Goal: Transaction & Acquisition: Purchase product/service

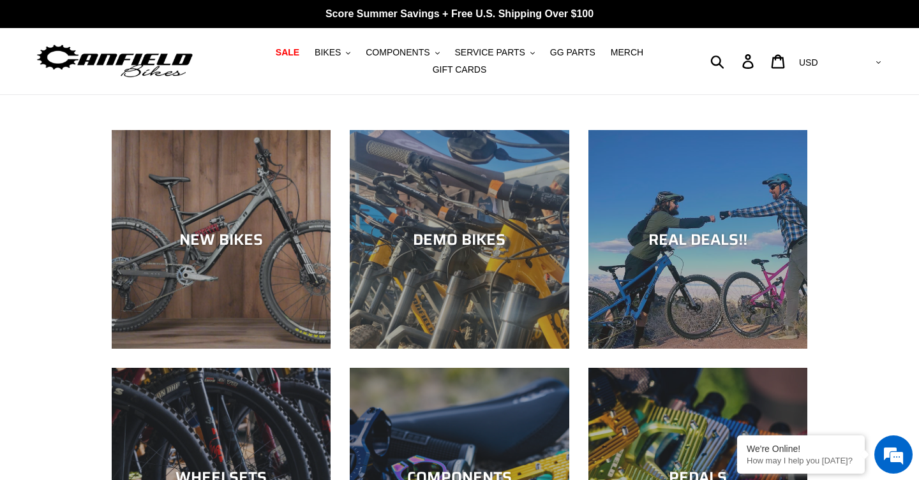
click at [232, 232] on div "NEW BIKES" at bounding box center [221, 239] width 219 height 19
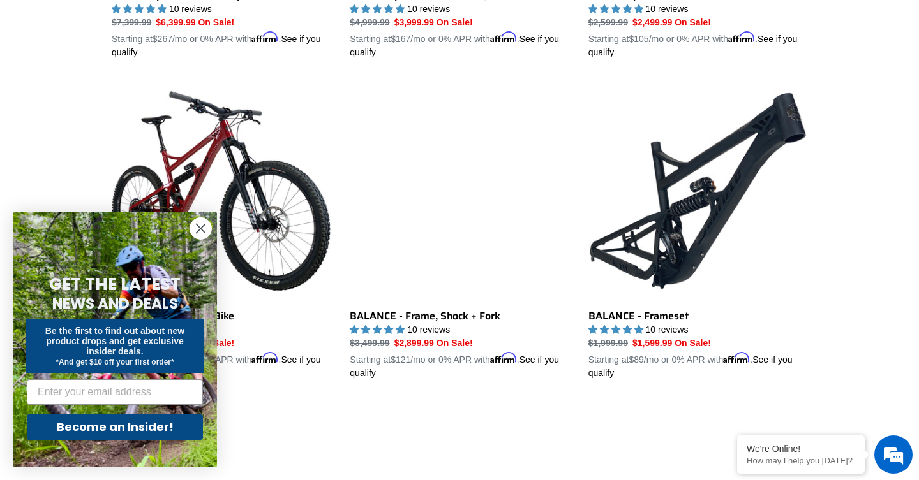
scroll to position [1280, 0]
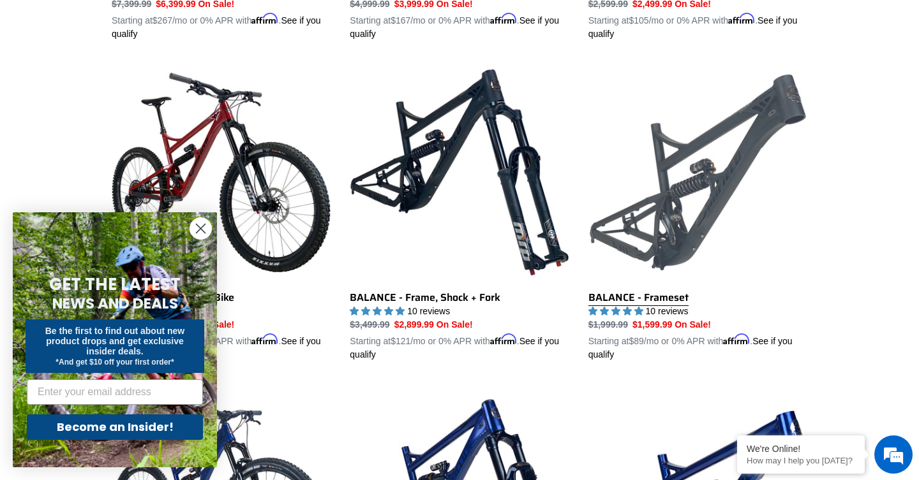
click at [681, 221] on link "BALANCE - Frameset" at bounding box center [697, 212] width 219 height 299
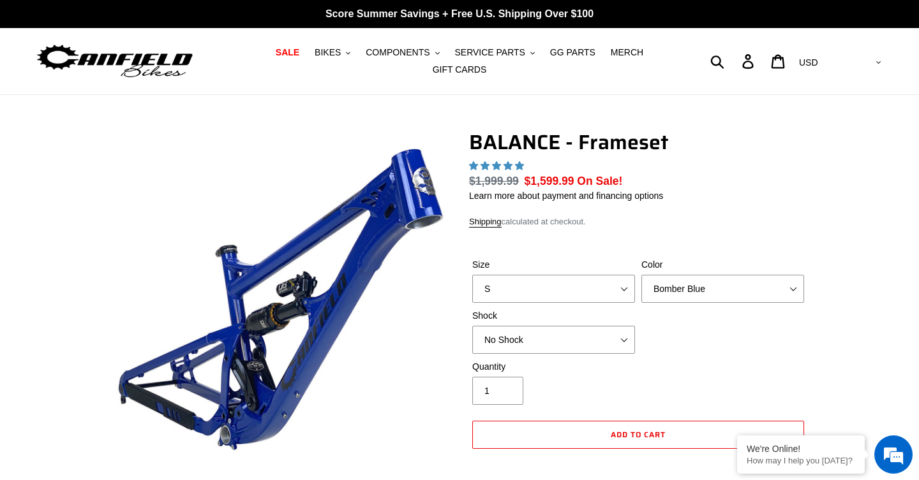
select select "L"
select select "highest-rating"
click at [668, 288] on select "Bomber Blue Goat's Blood Stealth Black" at bounding box center [722, 289] width 163 height 28
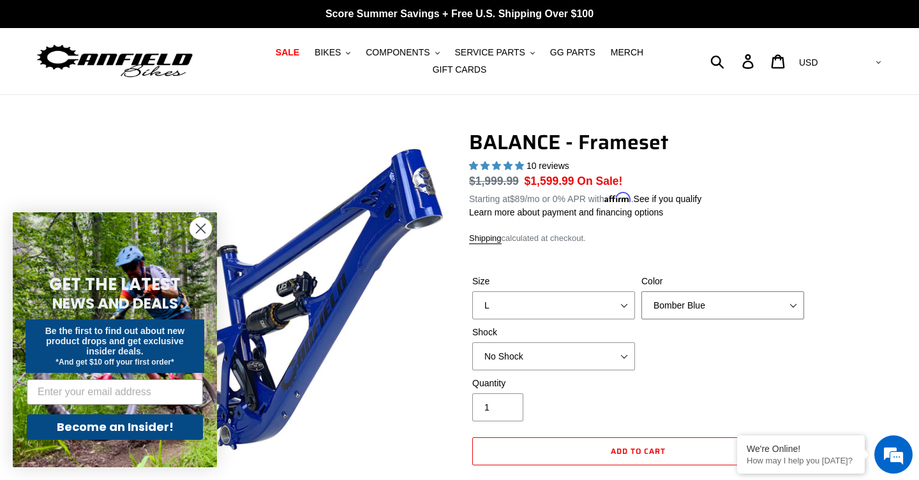
select select "Stealth Black"
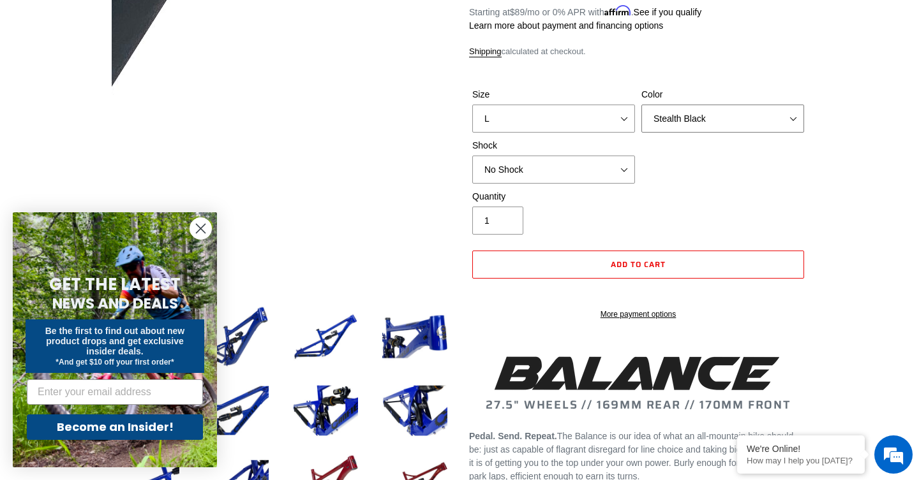
scroll to position [209, 0]
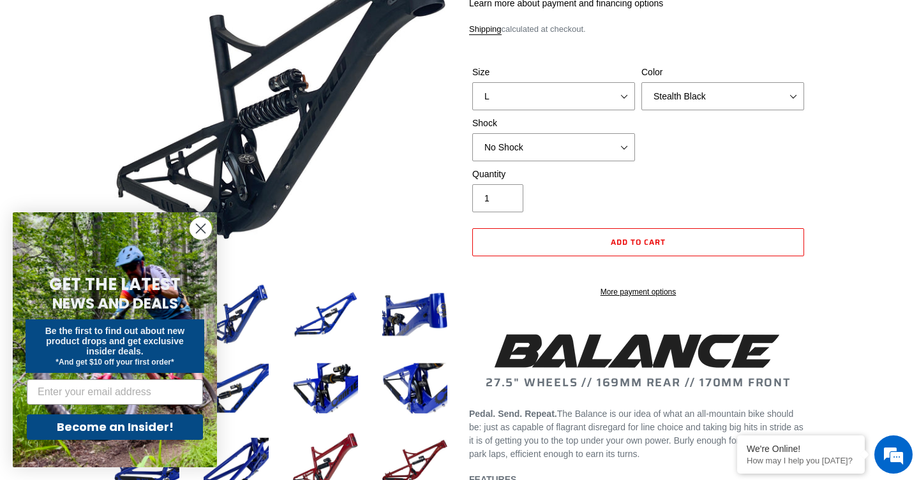
click at [475, 274] on shop-pay-wallet-button at bounding box center [473, 269] width 3 height 10
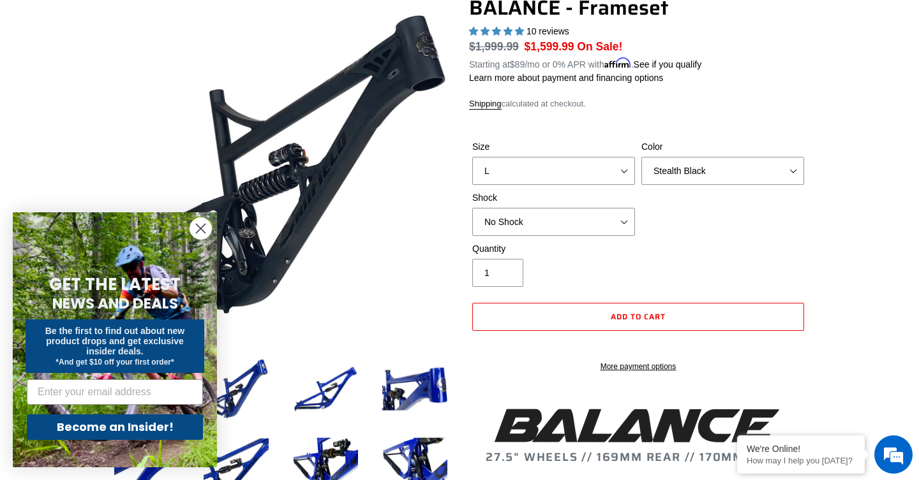
scroll to position [148, 0]
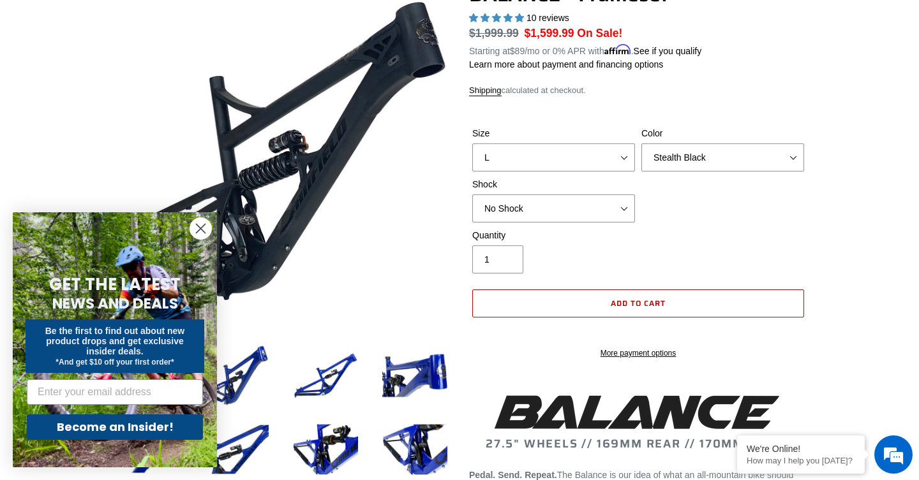
click at [642, 300] on span "Add to cart" at bounding box center [638, 303] width 55 height 12
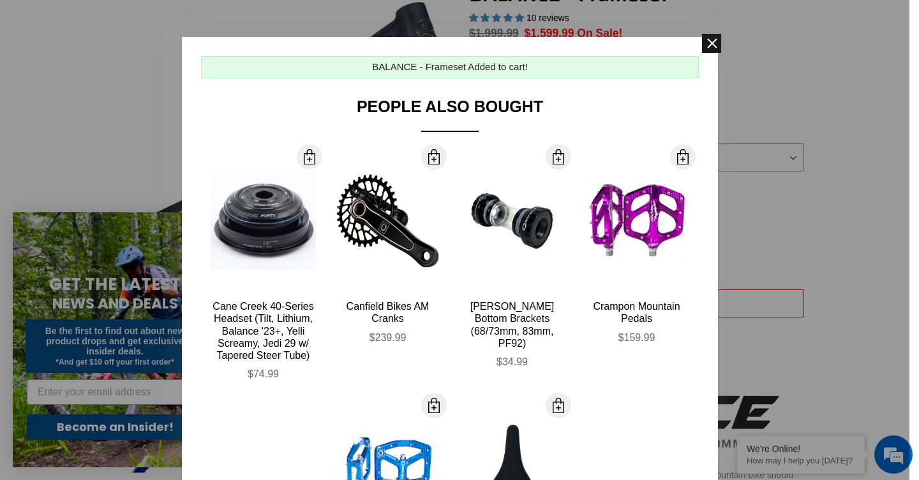
click at [713, 48] on span at bounding box center [711, 43] width 19 height 19
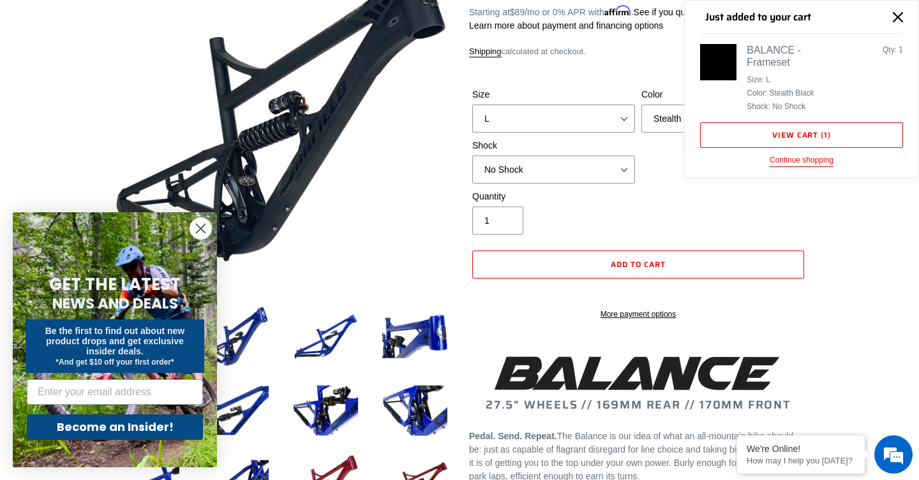
scroll to position [188, 0]
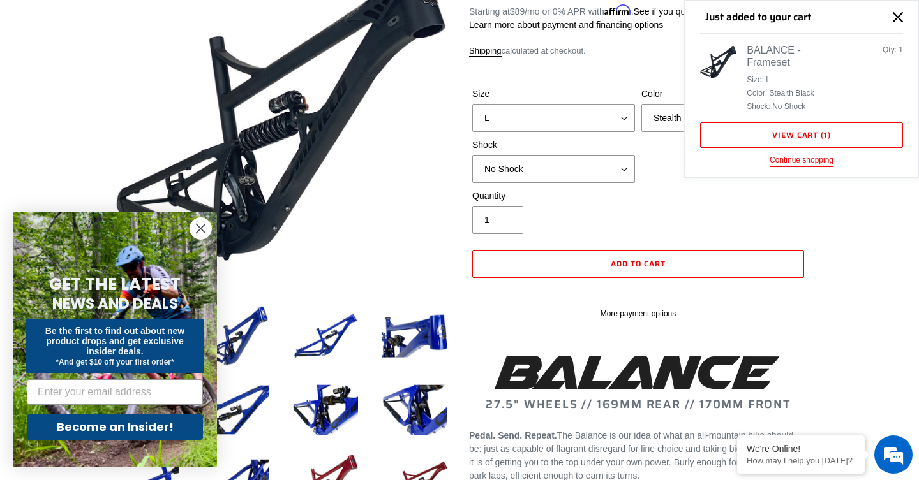
click at [202, 221] on circle "Close dialog" at bounding box center [200, 228] width 21 height 21
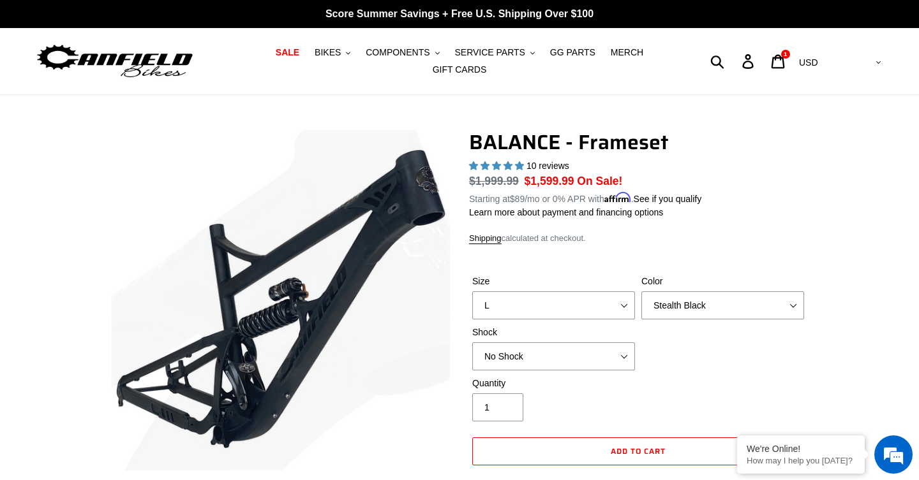
scroll to position [0, 0]
click at [785, 63] on icon at bounding box center [778, 61] width 14 height 15
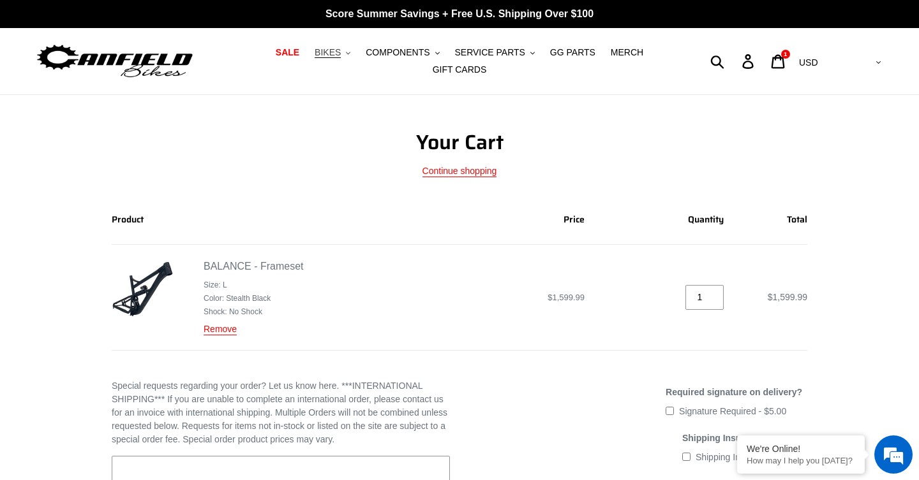
click at [334, 57] on span "BIKES" at bounding box center [328, 52] width 26 height 11
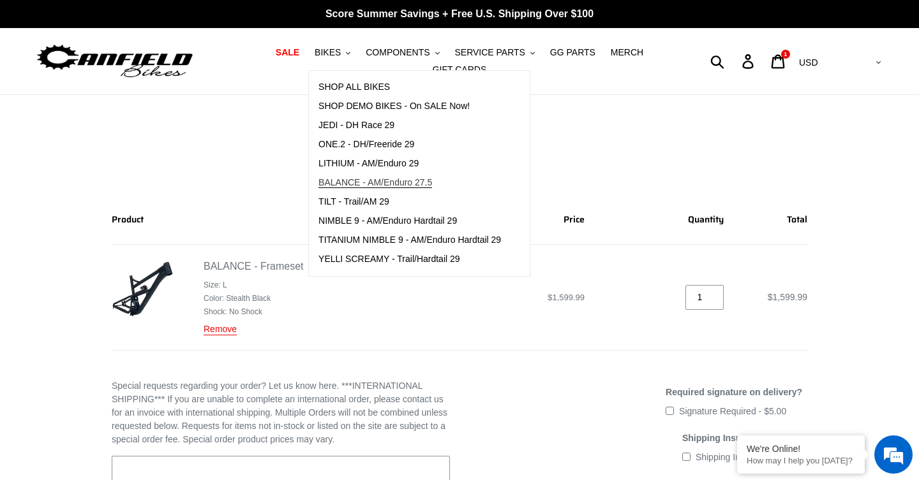
click at [366, 186] on span "BALANCE - AM/Enduro 27.5" at bounding box center [375, 182] width 114 height 11
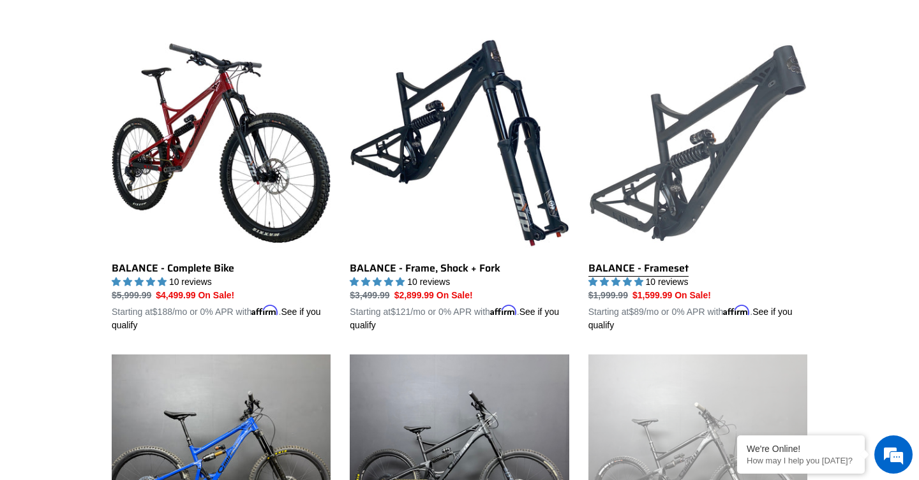
click at [706, 169] on link "BALANCE - Frameset" at bounding box center [697, 183] width 219 height 299
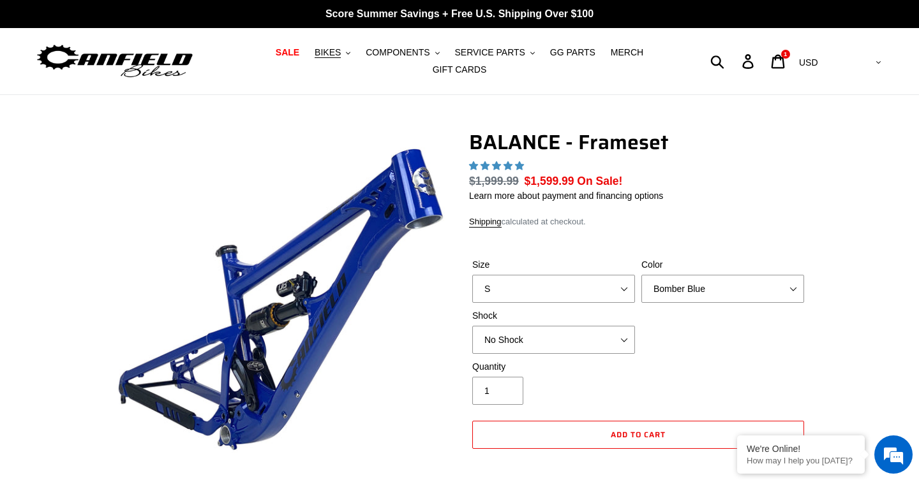
scroll to position [485, 0]
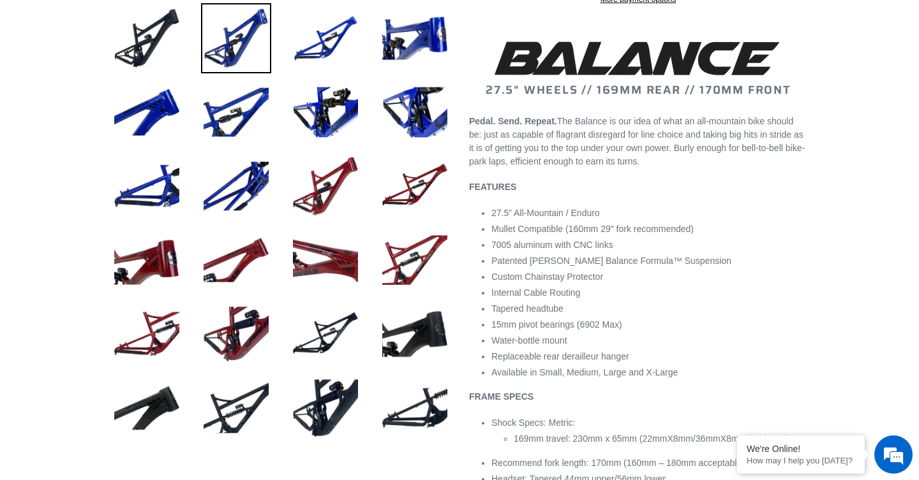
select select "highest-rating"
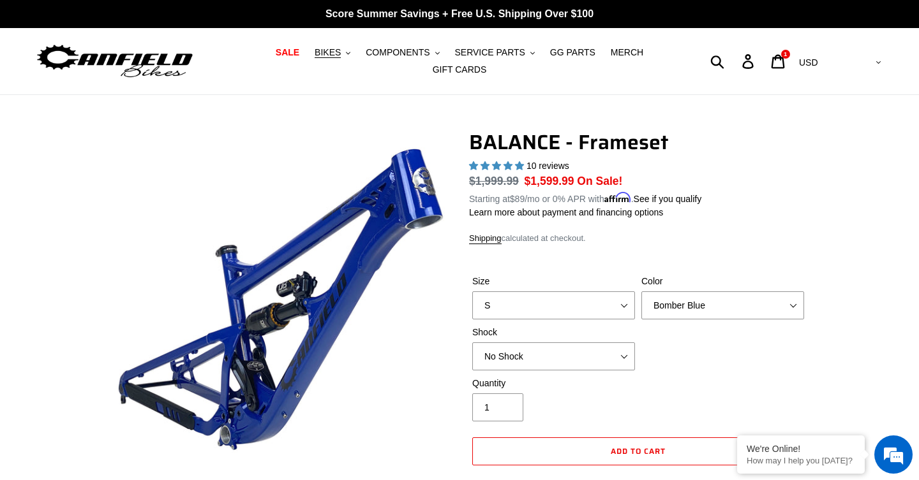
scroll to position [0, 0]
click at [329, 48] on span "BIKES" at bounding box center [328, 52] width 26 height 11
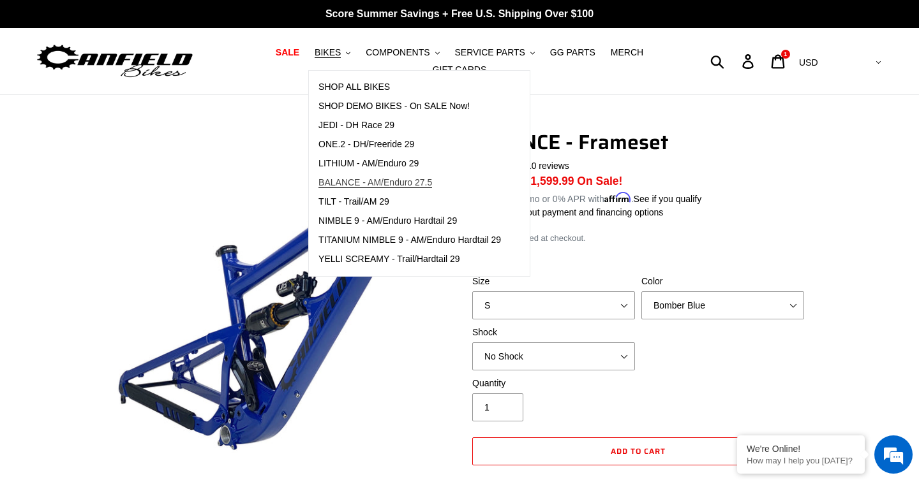
click at [359, 175] on link "BALANCE - AM/Enduro 27.5" at bounding box center [410, 183] width 202 height 19
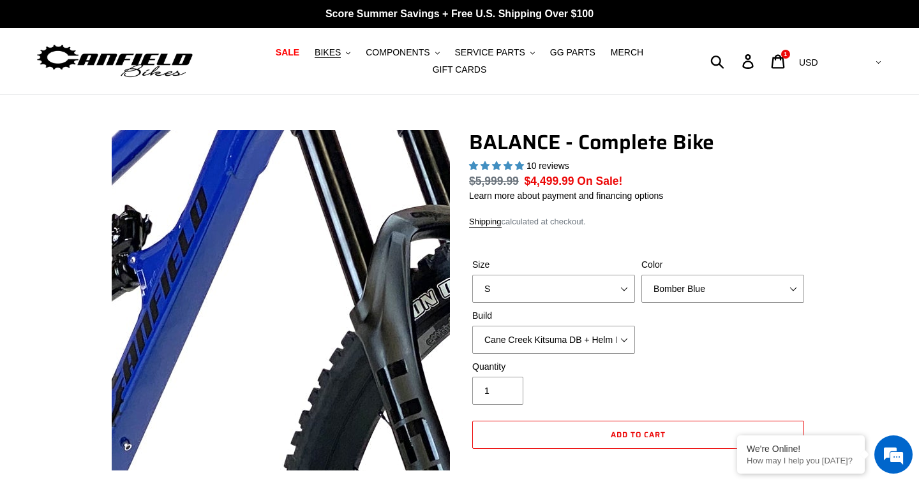
select select "highest-rating"
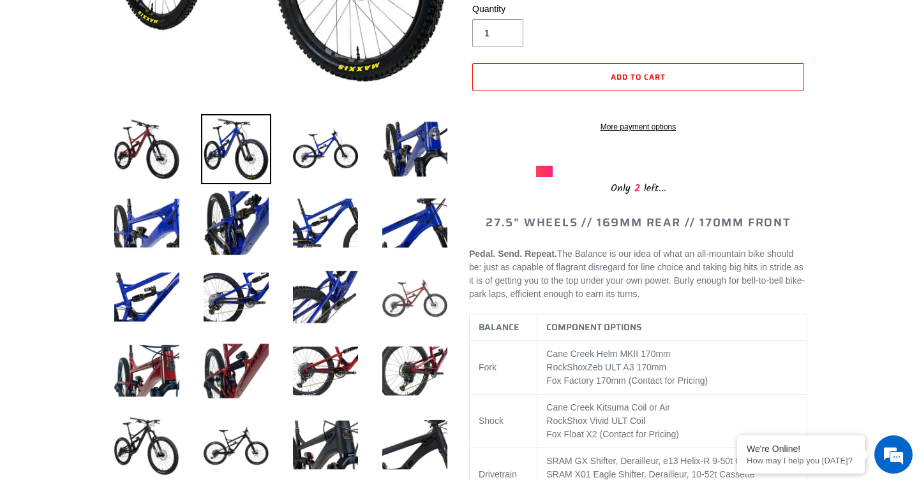
scroll to position [369, 0]
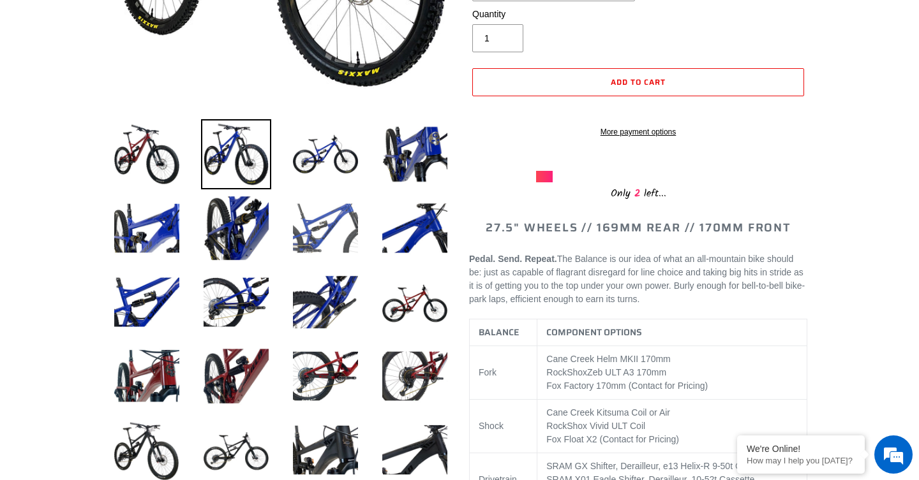
click at [334, 228] on img at bounding box center [325, 228] width 70 height 70
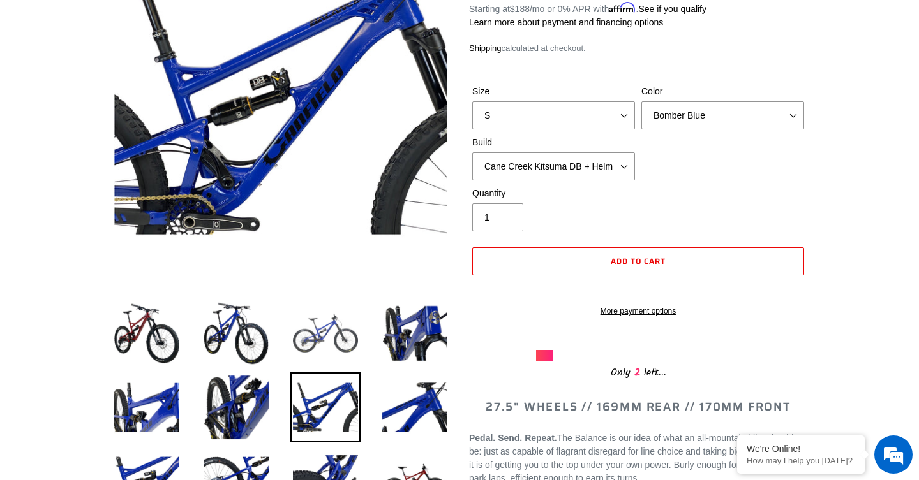
scroll to position [182, 0]
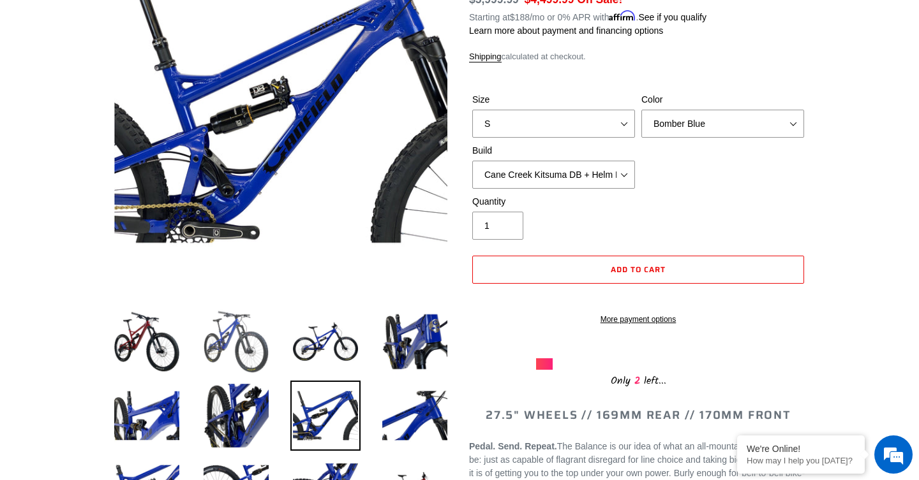
click at [233, 338] on img at bounding box center [236, 342] width 70 height 70
